Goal: Information Seeking & Learning: Check status

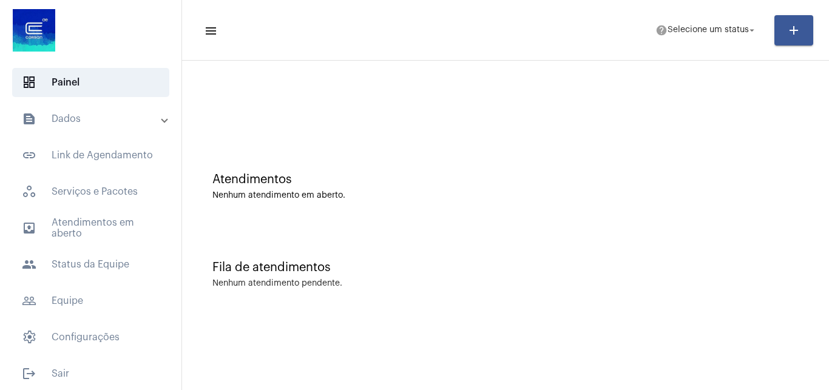
click at [98, 123] on mat-panel-title "text_snippet_outlined Dados" at bounding box center [92, 119] width 140 height 15
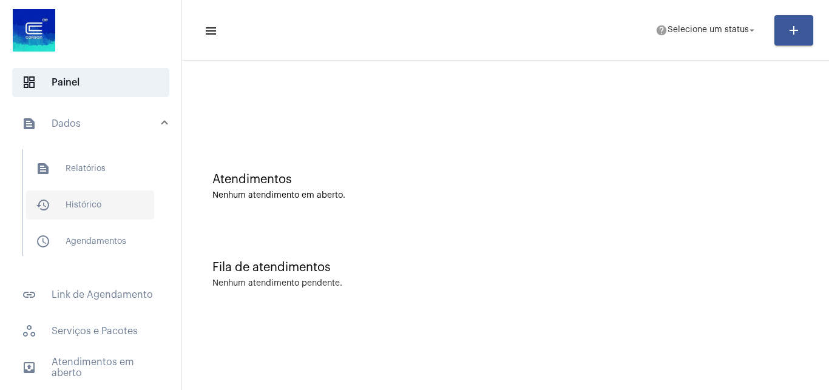
click at [103, 204] on span "history_outlined Histórico" at bounding box center [90, 204] width 128 height 29
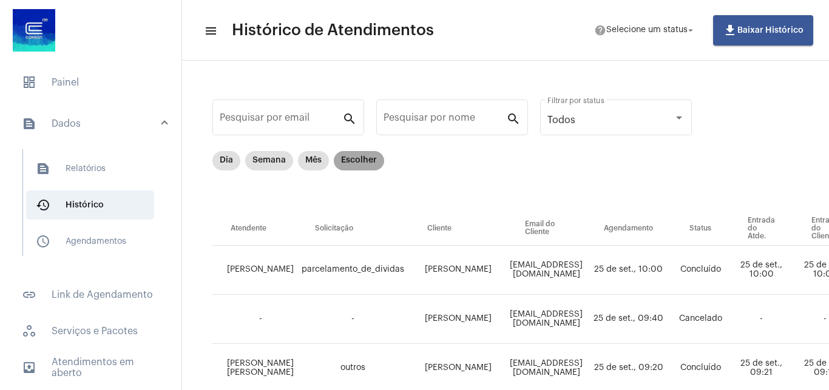
click at [365, 163] on mat-chip "Escolher" at bounding box center [359, 160] width 50 height 19
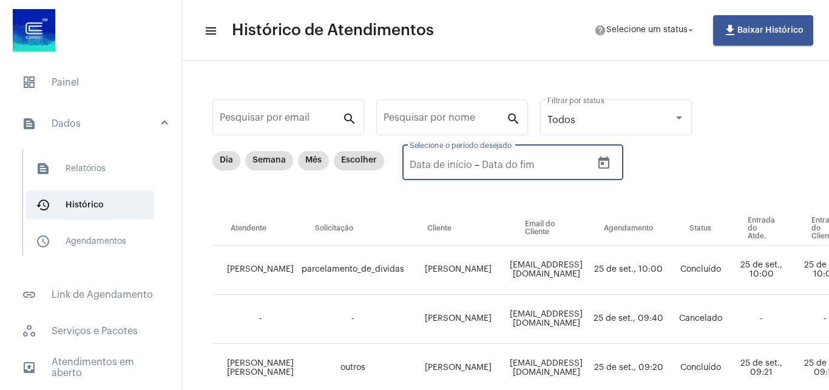
click at [500, 163] on input "text" at bounding box center [526, 165] width 89 height 11
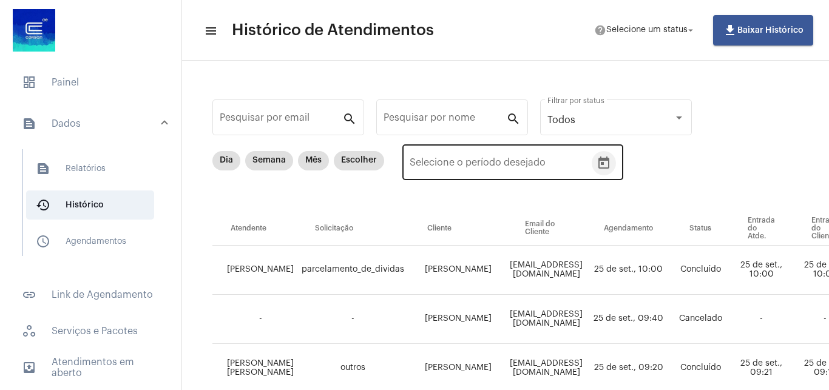
click at [609, 162] on icon "Open calendar" at bounding box center [603, 163] width 11 height 12
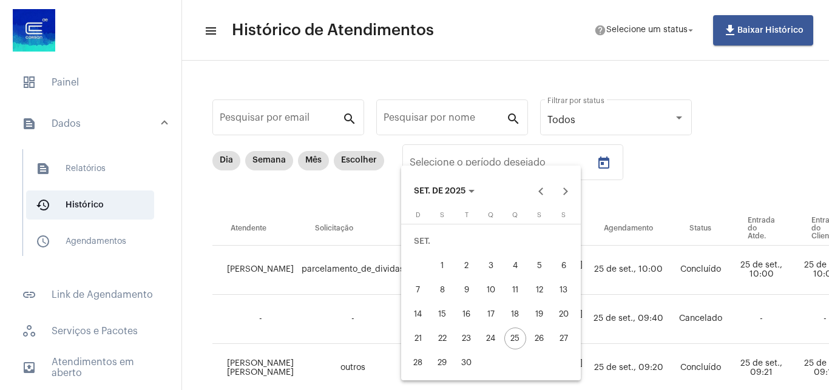
click at [445, 337] on div "22" at bounding box center [442, 339] width 22 height 22
type input "[DATE]"
click at [494, 340] on div "24" at bounding box center [491, 339] width 22 height 22
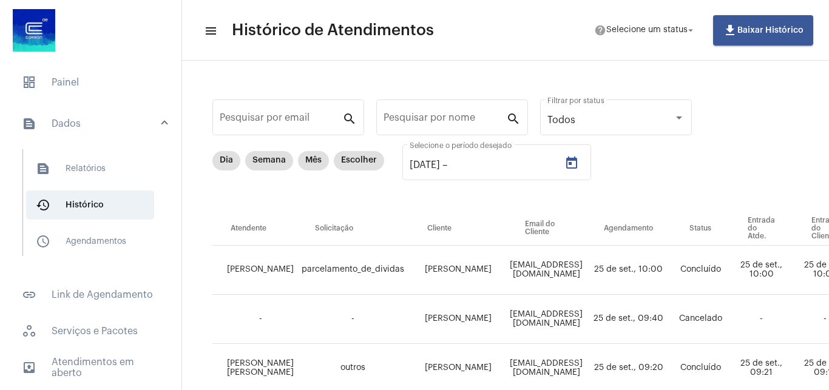
type input "[DATE]"
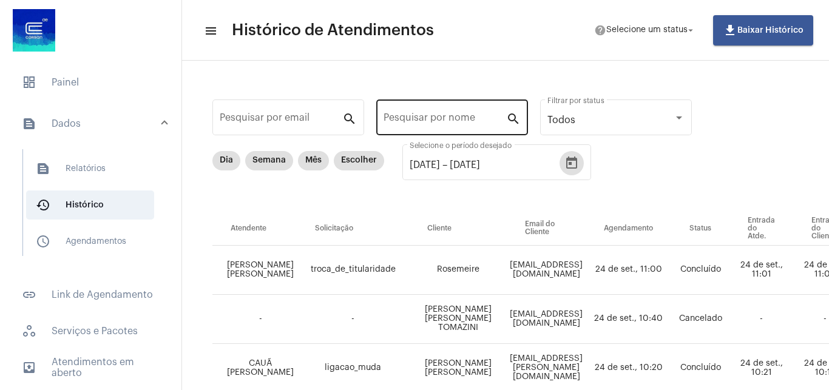
click at [400, 118] on input "Pesquisar por nome" at bounding box center [444, 120] width 123 height 11
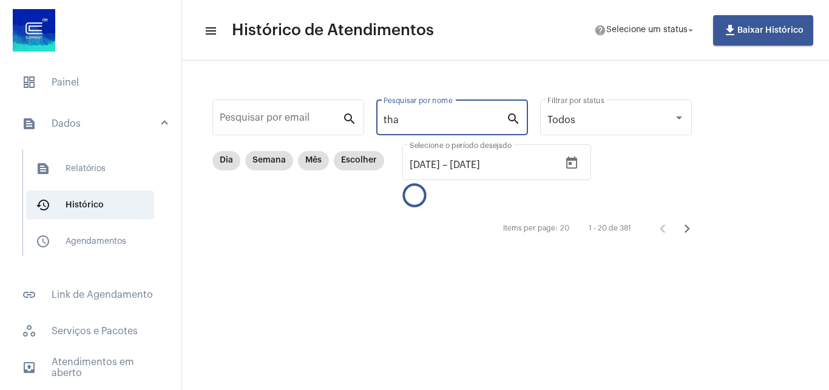
type input "tha"
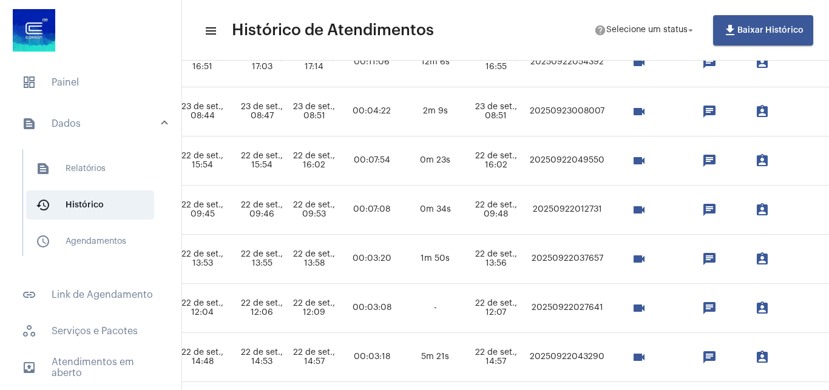
scroll to position [699, 689]
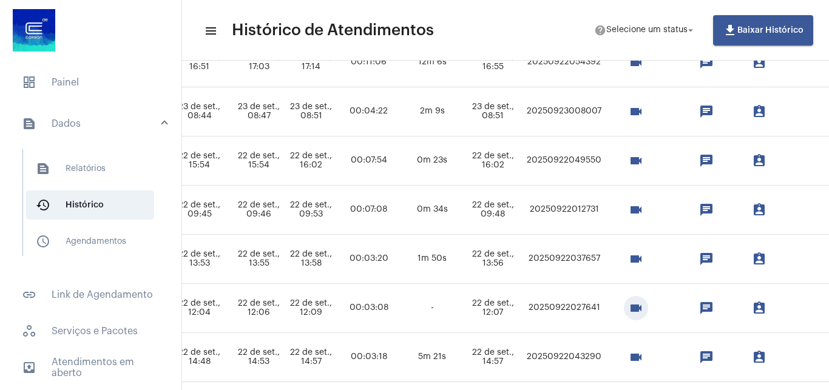
click at [643, 311] on mat-icon "videocam" at bounding box center [635, 308] width 15 height 15
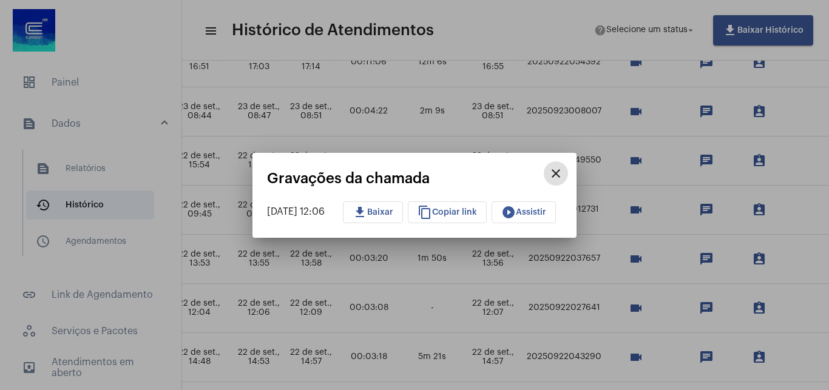
click at [543, 221] on button "play_circle_filled Assistir" at bounding box center [523, 212] width 64 height 22
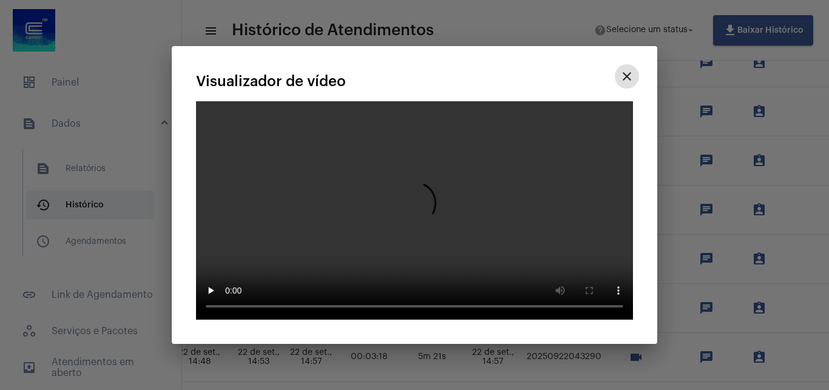
click at [622, 69] on mat-icon "close" at bounding box center [626, 76] width 15 height 15
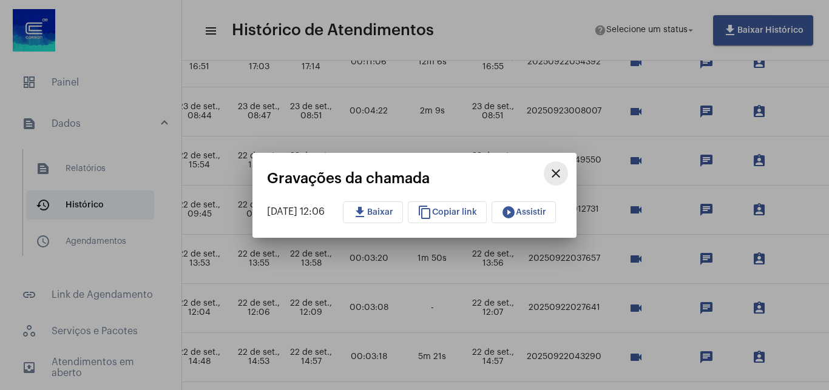
click at [563, 174] on mat-icon "close" at bounding box center [555, 173] width 15 height 15
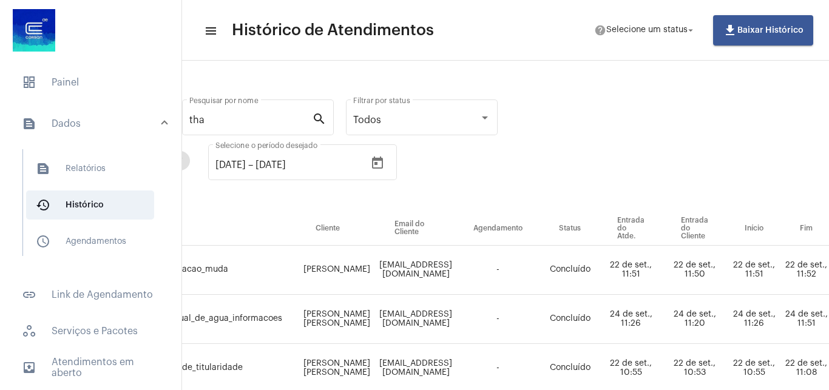
scroll to position [0, 0]
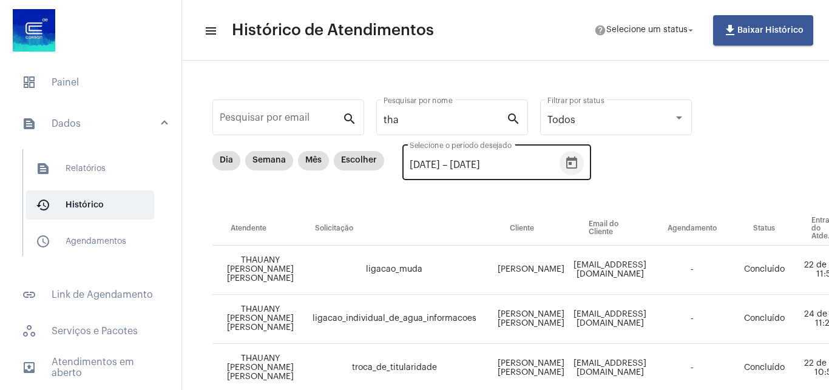
click at [584, 163] on button "Open calendar" at bounding box center [571, 163] width 24 height 24
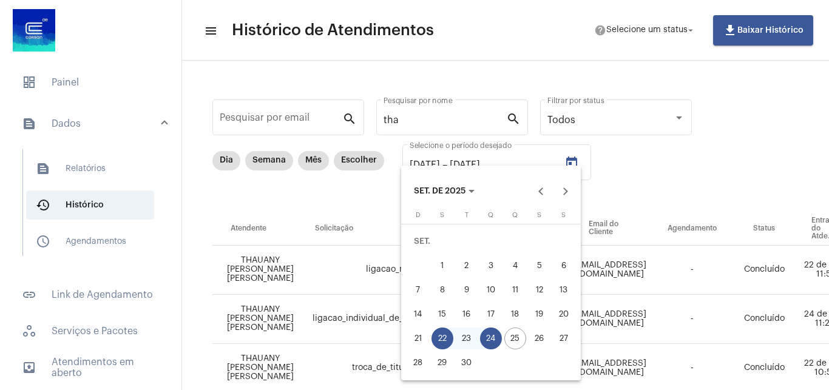
click at [541, 317] on div "19" at bounding box center [539, 314] width 22 height 22
type input "[DATE]"
click at [517, 312] on div "18" at bounding box center [515, 314] width 22 height 22
type input "[DATE]"
click at [493, 333] on div "24" at bounding box center [491, 339] width 22 height 22
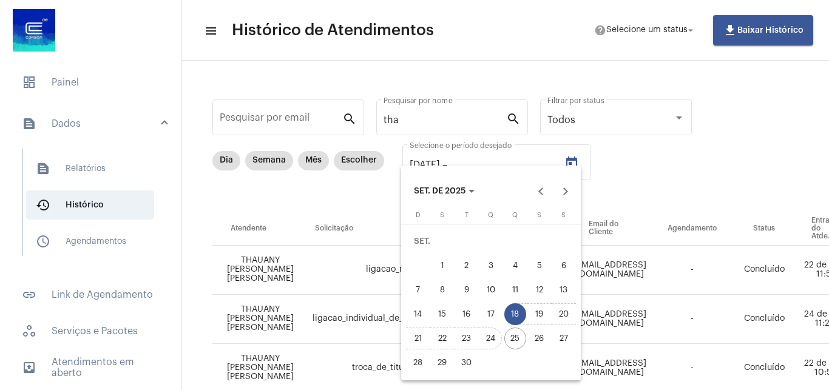
type input "[DATE]"
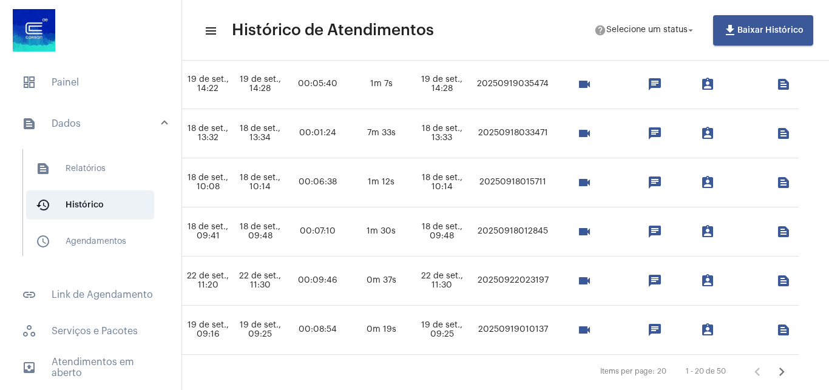
scroll to position [874, 789]
click at [591, 234] on mat-icon "videocam" at bounding box center [584, 231] width 15 height 15
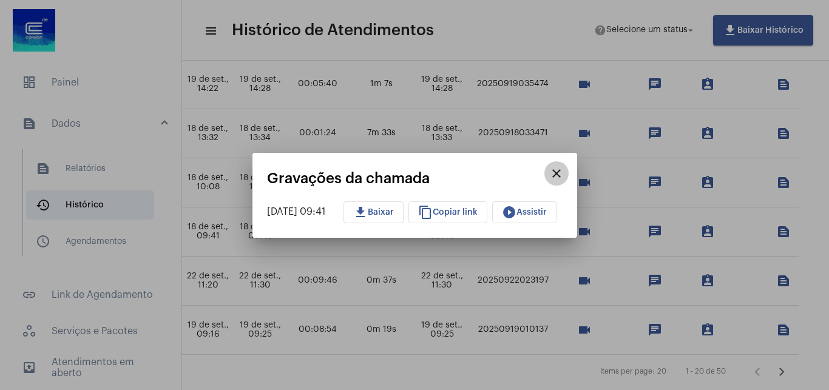
click at [564, 170] on mat-icon "close" at bounding box center [556, 173] width 15 height 15
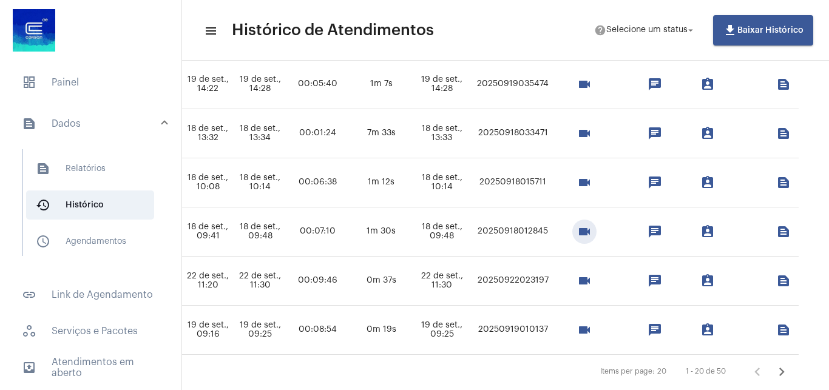
scroll to position [874, 868]
click at [577, 277] on mat-icon "videocam" at bounding box center [584, 281] width 15 height 15
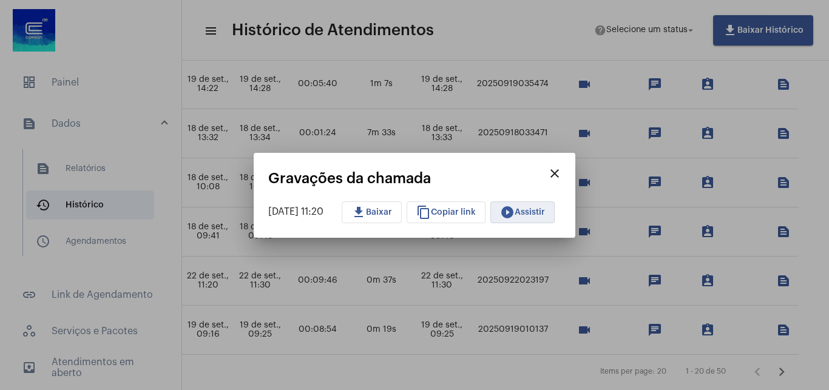
click at [534, 203] on button "play_circle_filled Assistir" at bounding box center [522, 212] width 64 height 22
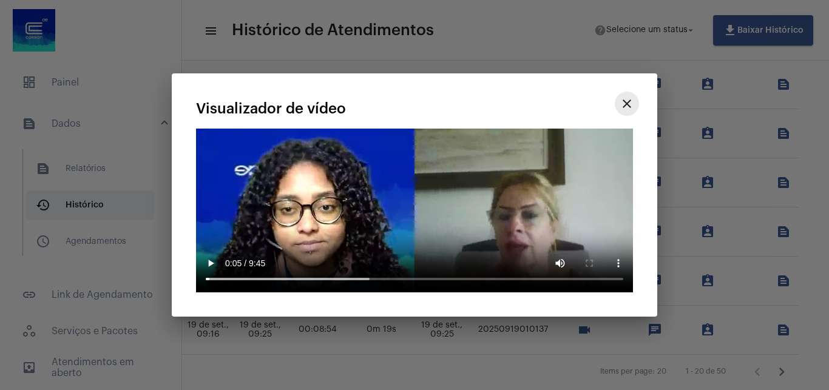
click at [629, 103] on mat-icon "close" at bounding box center [626, 103] width 15 height 15
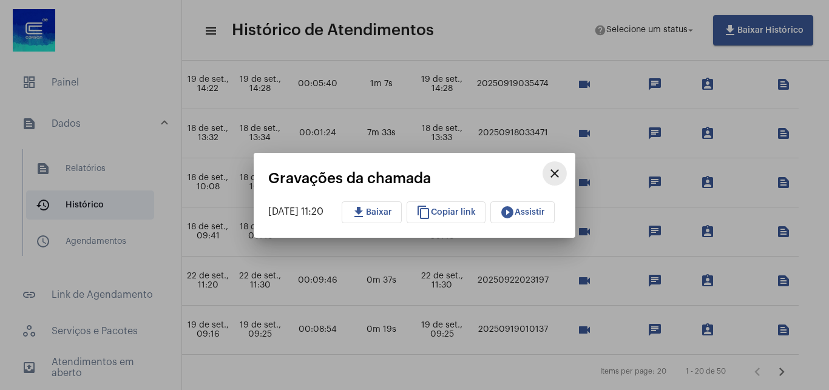
click at [562, 175] on mat-icon "close" at bounding box center [554, 173] width 15 height 15
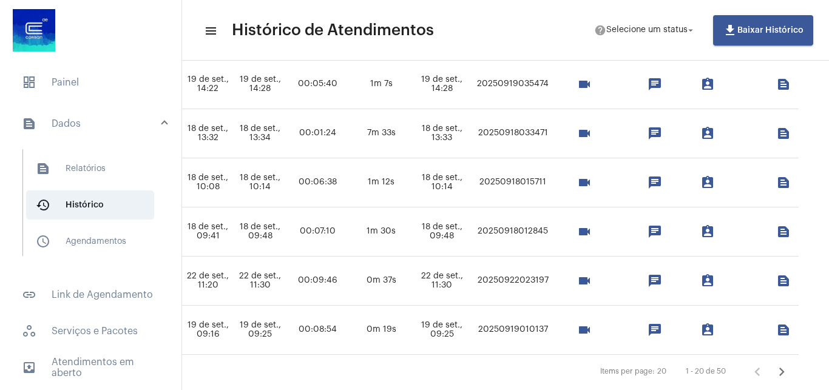
click at [492, 281] on td "20250922023197" at bounding box center [512, 281] width 81 height 49
copy td "20250922023197"
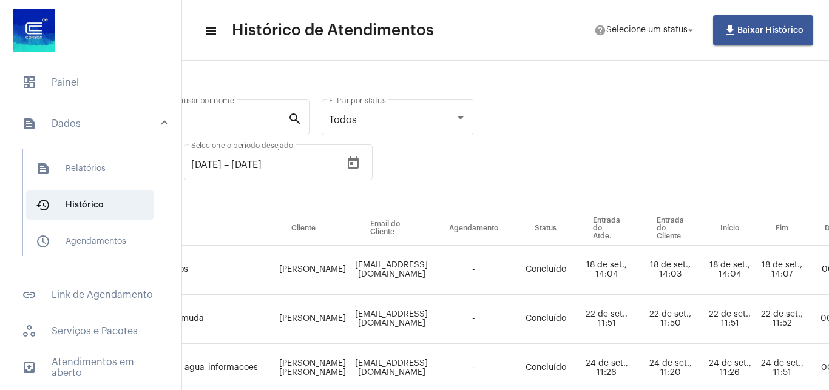
scroll to position [0, 0]
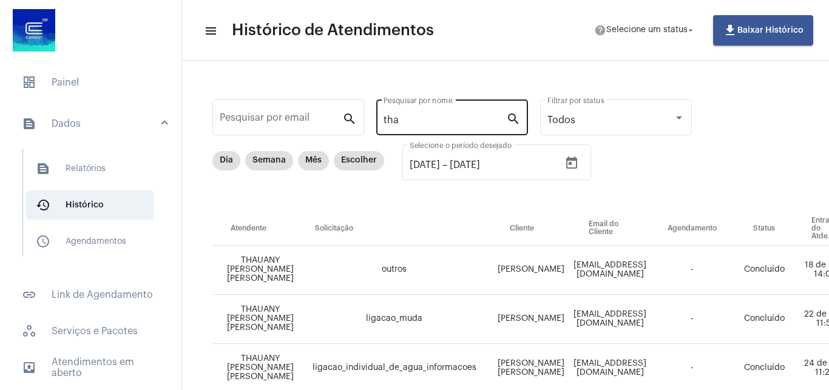
click at [488, 121] on input "tha" at bounding box center [444, 120] width 123 height 11
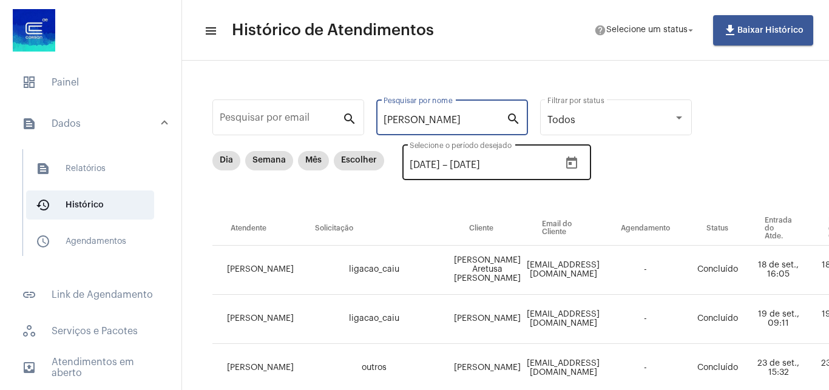
type input "[PERSON_NAME]"
click at [579, 167] on icon "Open calendar" at bounding box center [571, 163] width 15 height 15
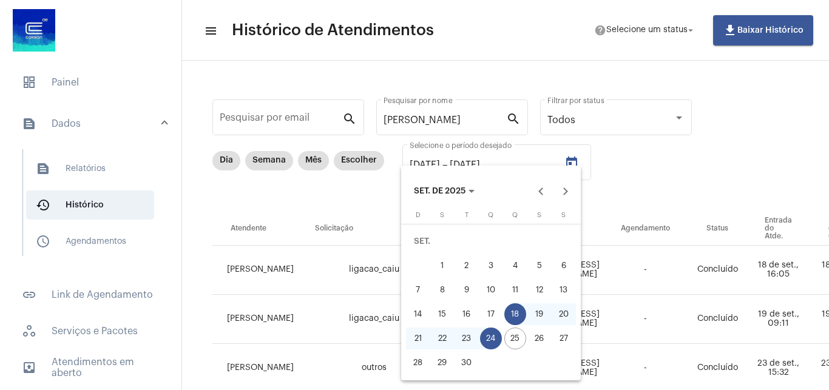
click at [478, 312] on button "16" at bounding box center [466, 314] width 24 height 24
type input "[DATE]"
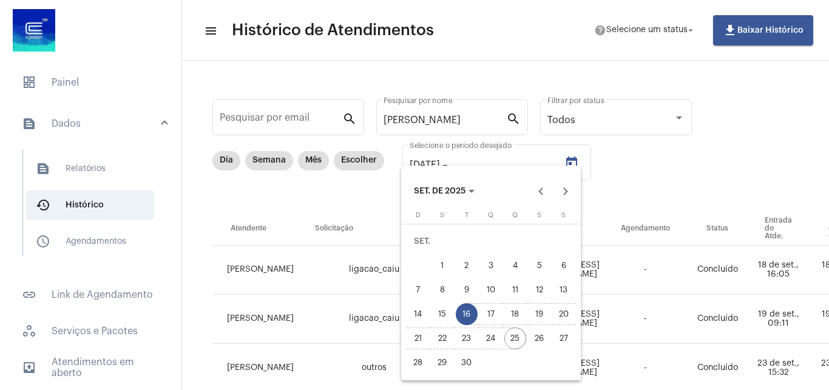
click at [518, 334] on div "25" at bounding box center [515, 339] width 22 height 22
type input "[DATE]"
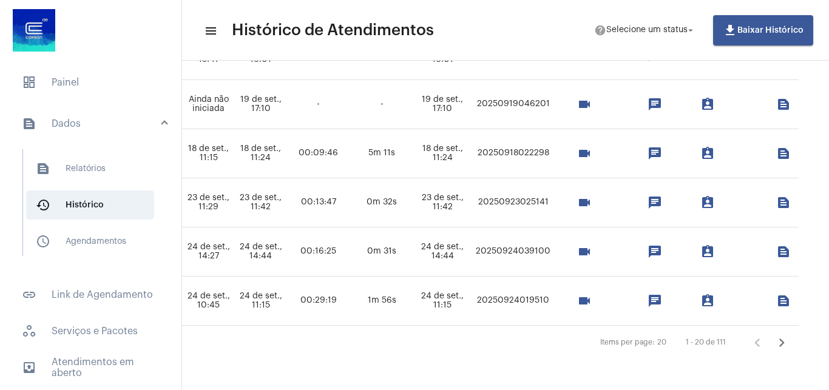
scroll to position [913, 733]
click at [774, 334] on icon "Próxima página" at bounding box center [781, 342] width 17 height 17
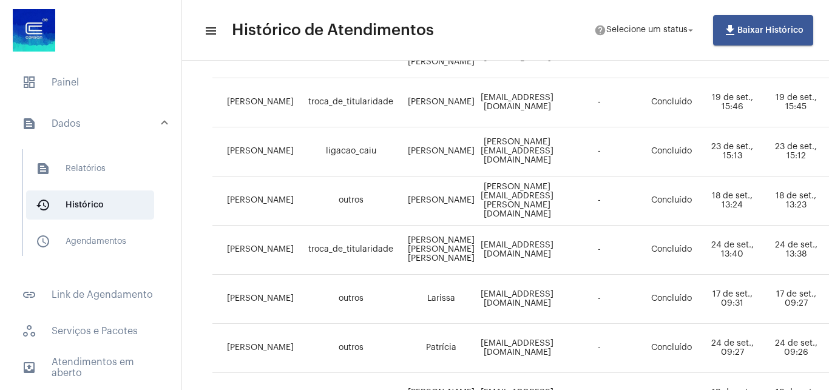
scroll to position [919, 0]
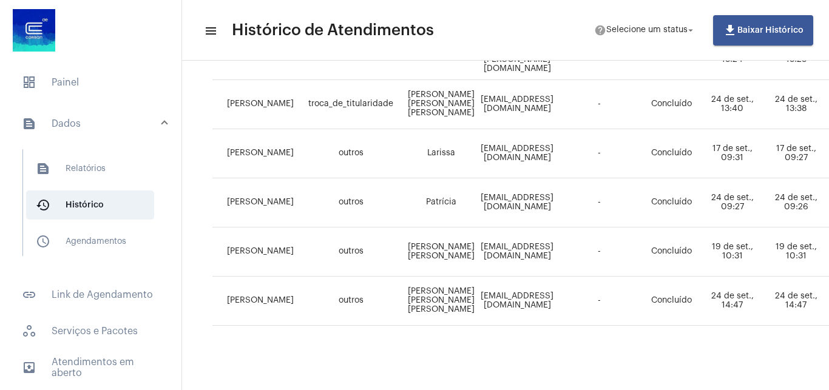
drag, startPoint x: 385, startPoint y: 379, endPoint x: 559, endPoint y: 381, distance: 173.5
click at [559, 381] on mat-sidenav-content "menu Histórico de Atendimentos help Selecione um status arrow_drop_down file_do…" at bounding box center [505, 195] width 647 height 390
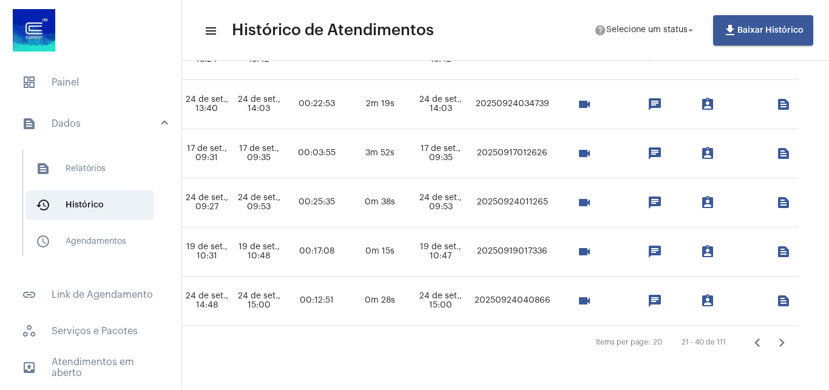
scroll to position [919, 739]
click at [773, 334] on icon "Próxima página" at bounding box center [781, 342] width 17 height 17
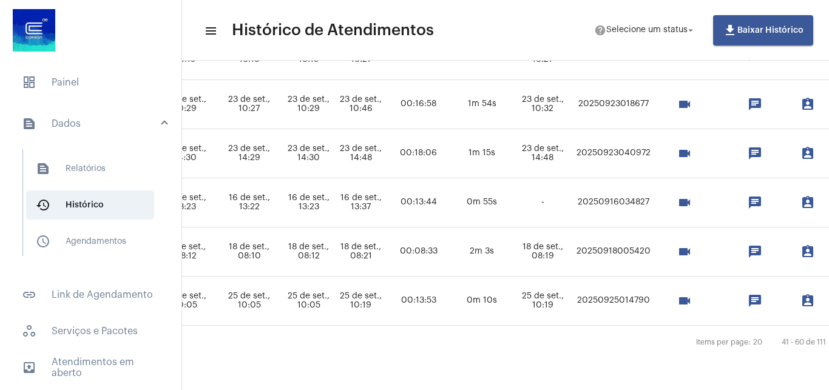
scroll to position [913, 784]
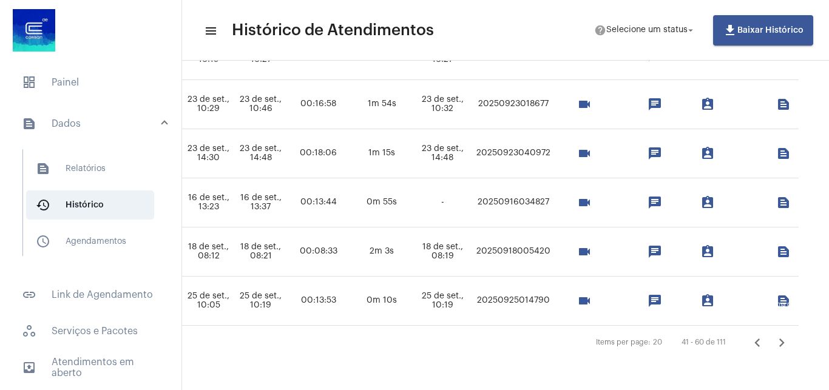
click at [786, 334] on icon "Próxima página" at bounding box center [781, 342] width 17 height 17
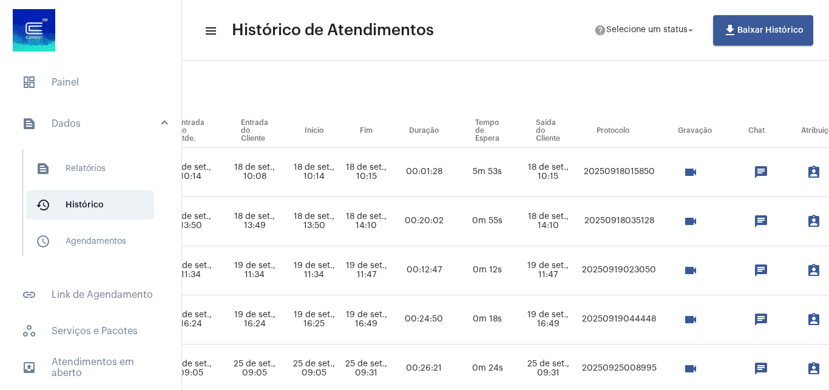
scroll to position [98, 598]
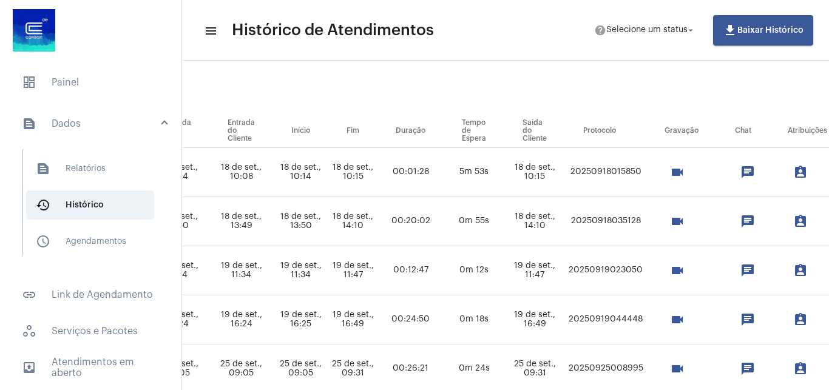
click at [684, 269] on mat-icon "videocam" at bounding box center [677, 270] width 15 height 15
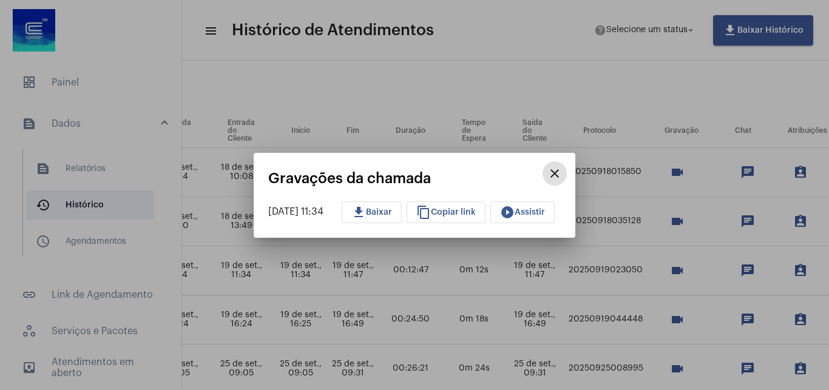
click at [514, 212] on mat-icon "play_circle_filled" at bounding box center [507, 212] width 15 height 15
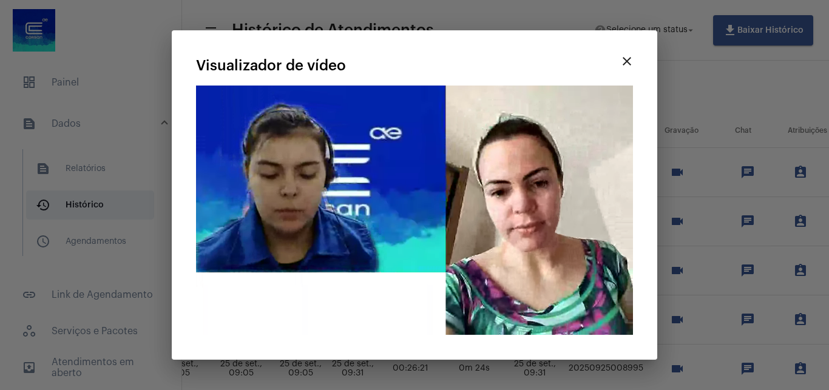
click at [394, 73] on mat-card-title "Visualizador de vídeo" at bounding box center [405, 66] width 419 height 16
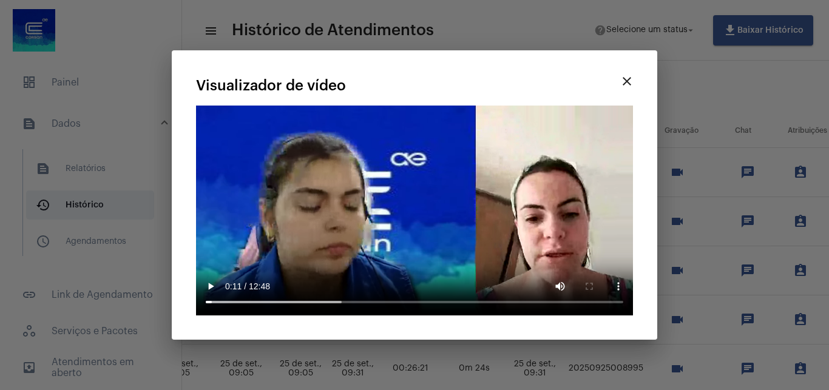
click at [627, 79] on mat-icon "close" at bounding box center [626, 81] width 15 height 15
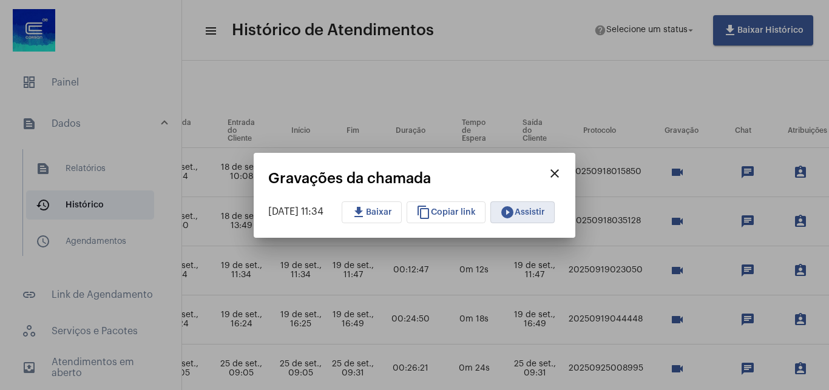
click at [455, 212] on span "content_copy Copiar link" at bounding box center [445, 212] width 59 height 8
